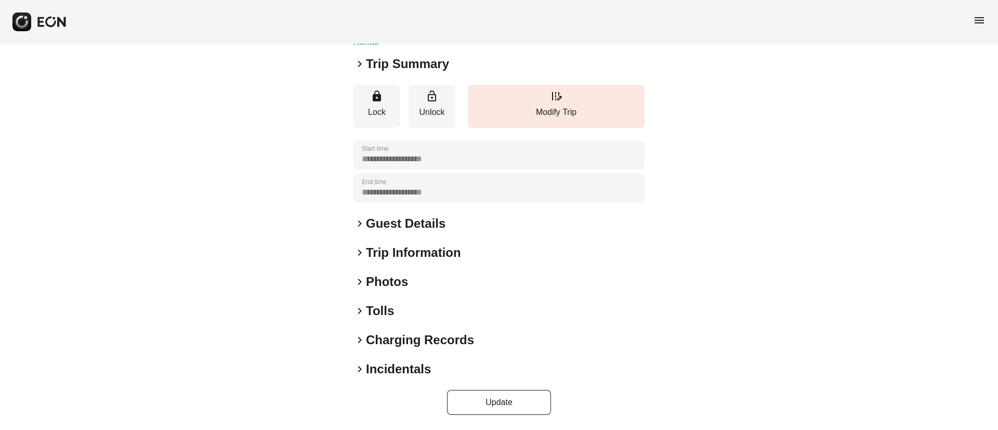
click at [483, 286] on div "keyboard_arrow_right Photos" at bounding box center [499, 281] width 291 height 17
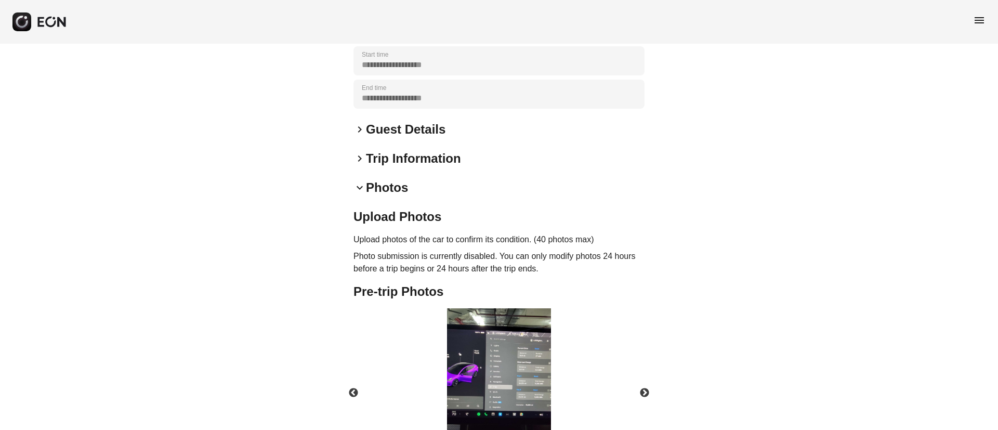
scroll to position [269, 0]
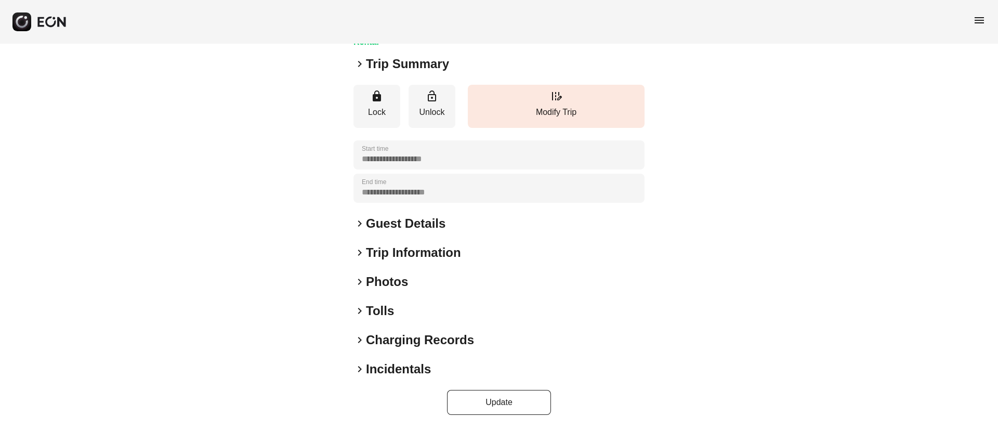
click at [460, 285] on div "keyboard_arrow_right Photos" at bounding box center [499, 281] width 291 height 17
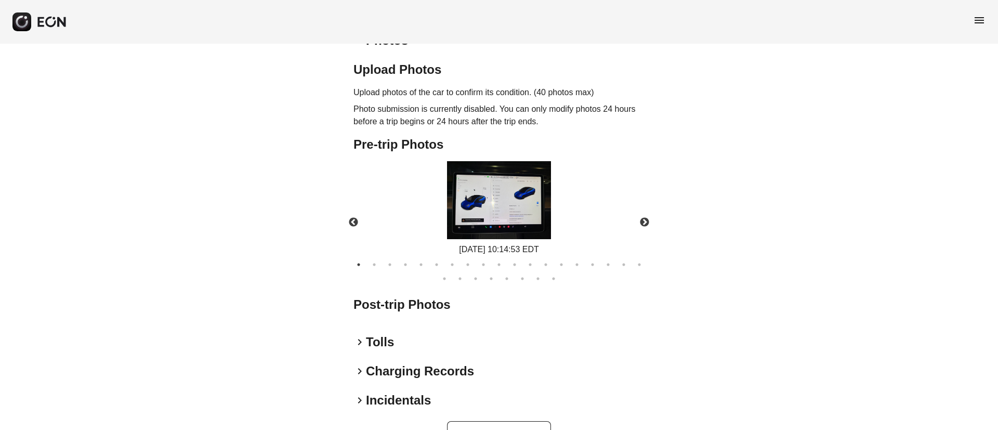
scroll to position [361, 0]
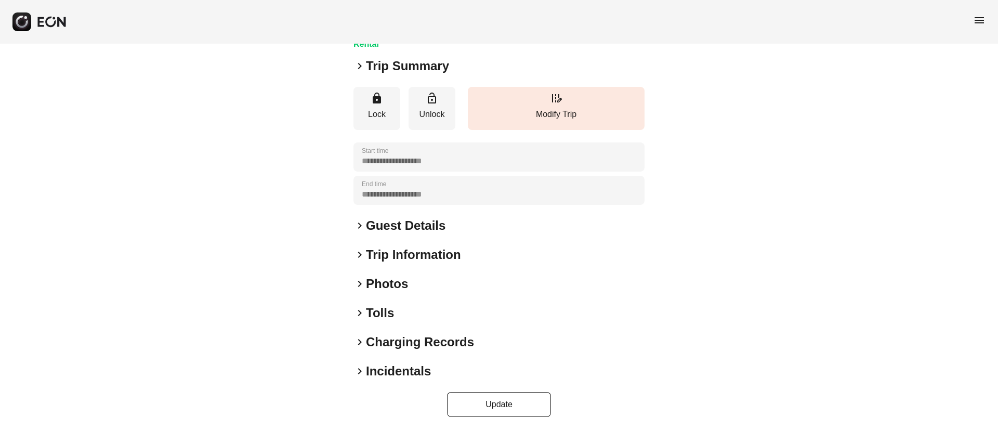
scroll to position [89, 0]
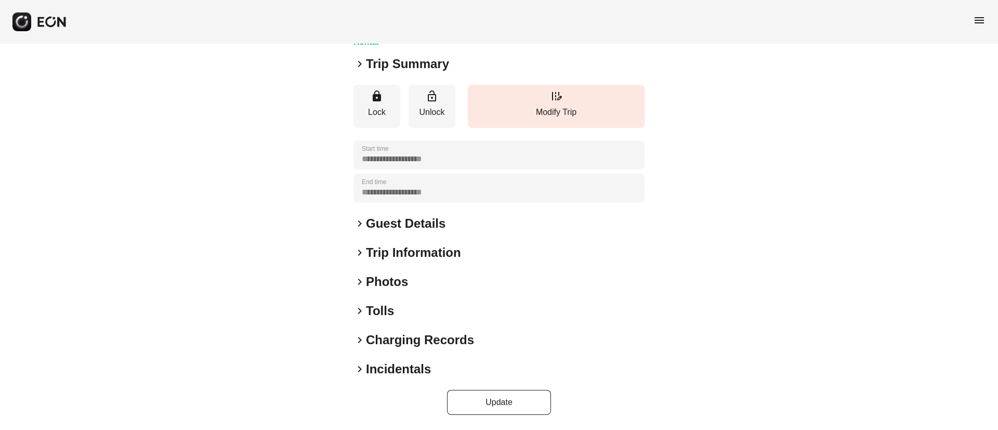
click at [446, 283] on div "keyboard_arrow_right Photos" at bounding box center [499, 281] width 291 height 17
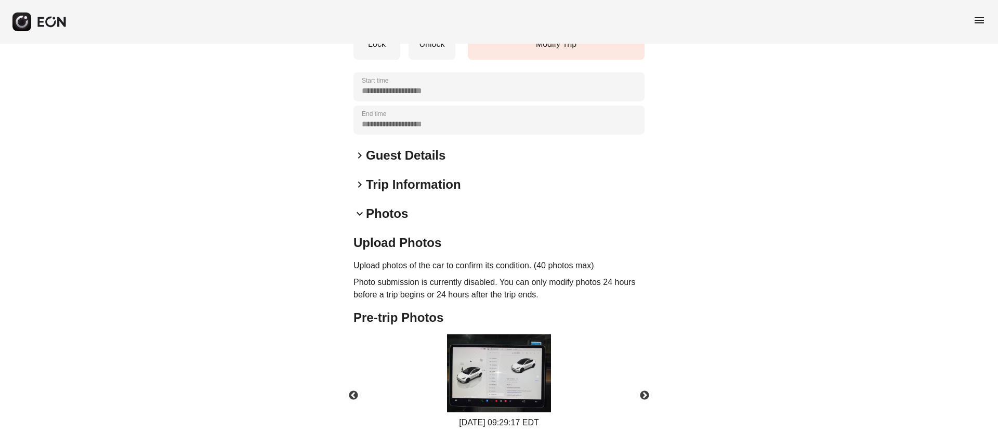
scroll to position [323, 0]
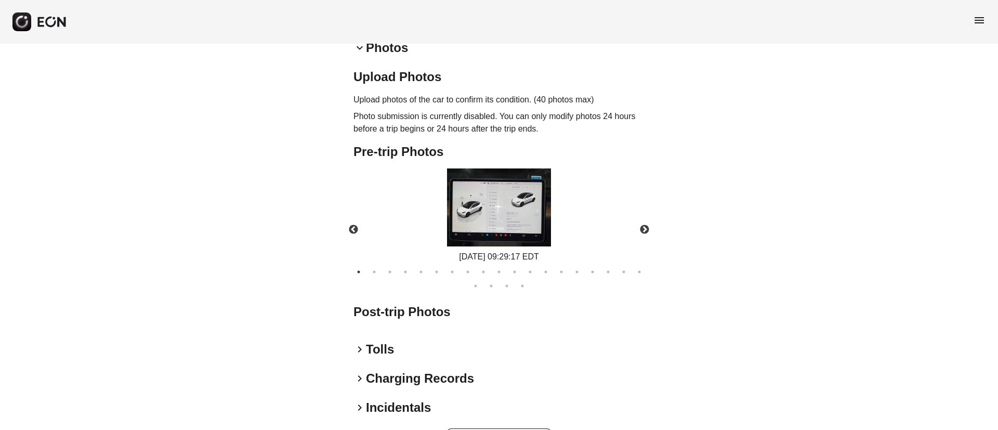
click at [521, 218] on img at bounding box center [499, 207] width 104 height 78
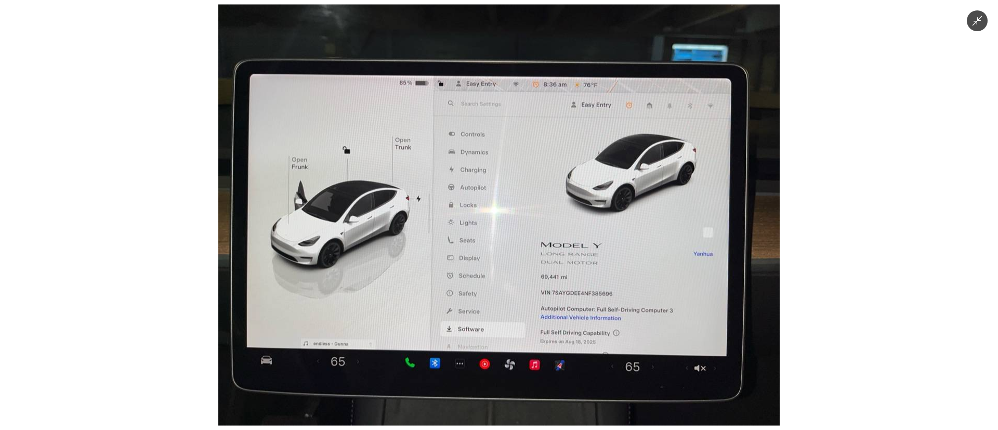
click at [521, 218] on img at bounding box center [498, 215] width 561 height 421
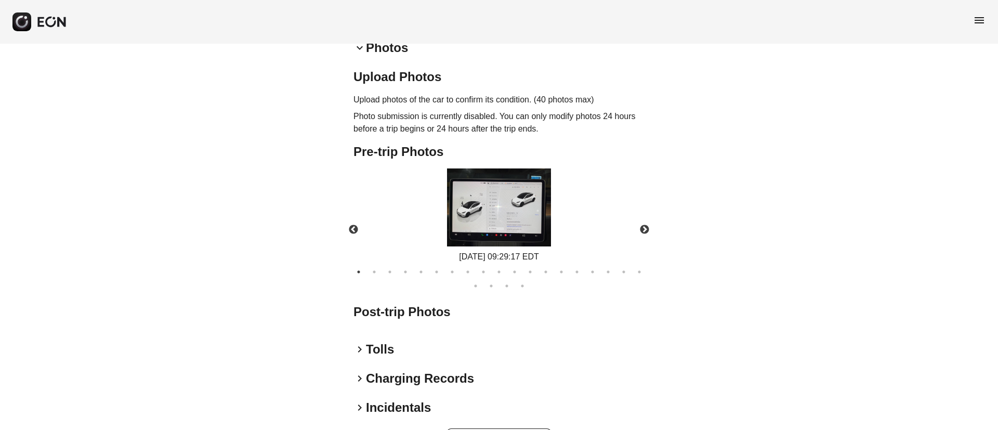
click at [509, 221] on img at bounding box center [499, 207] width 104 height 78
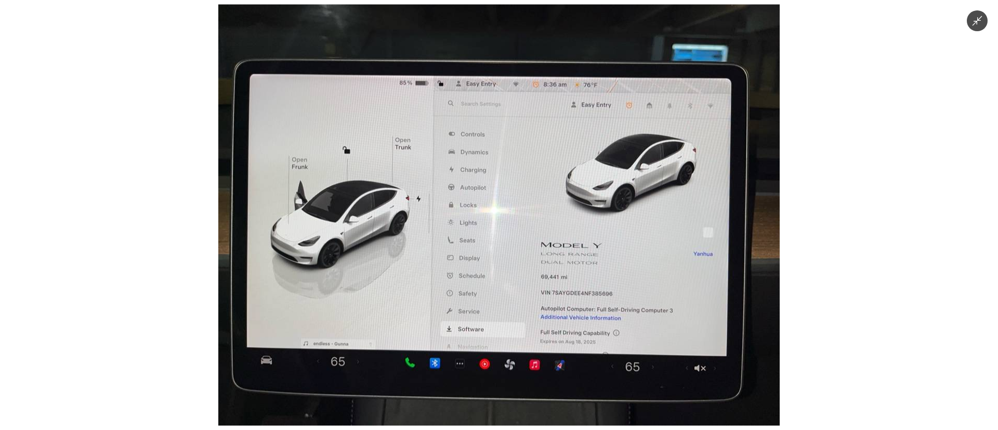
click at [509, 221] on img at bounding box center [498, 215] width 561 height 421
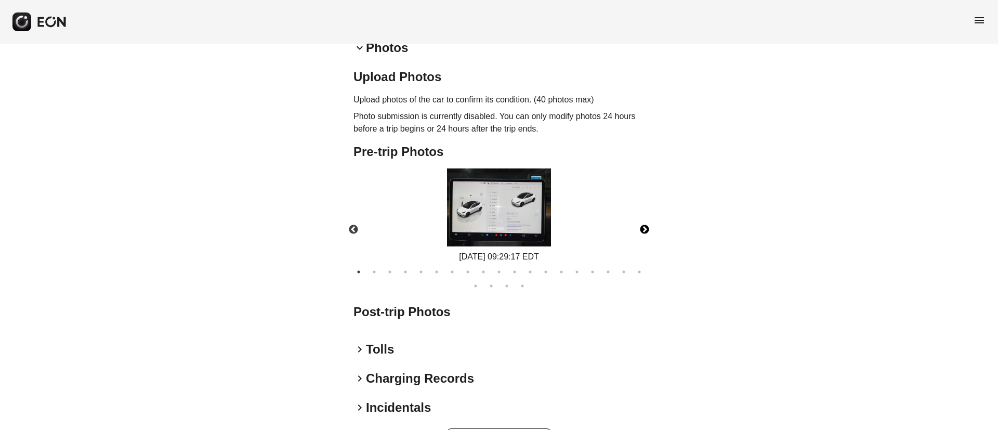
click at [652, 231] on button "Next" at bounding box center [644, 230] width 36 height 36
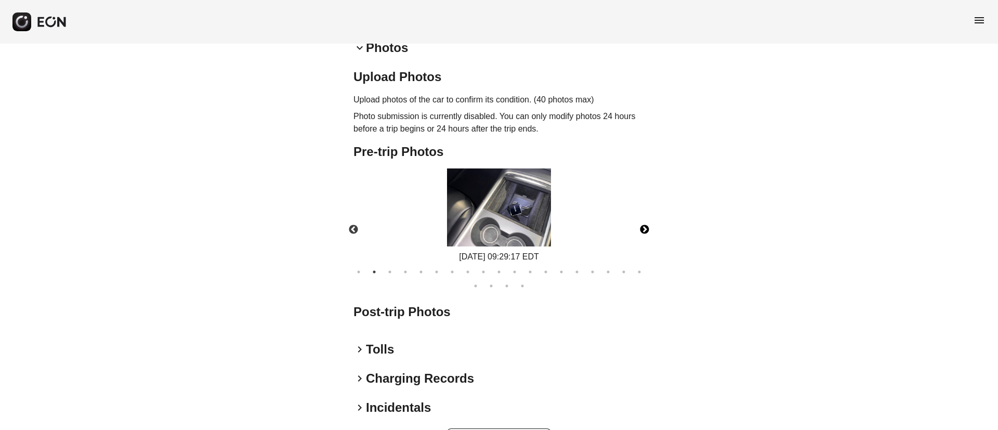
click at [540, 220] on img at bounding box center [499, 207] width 104 height 78
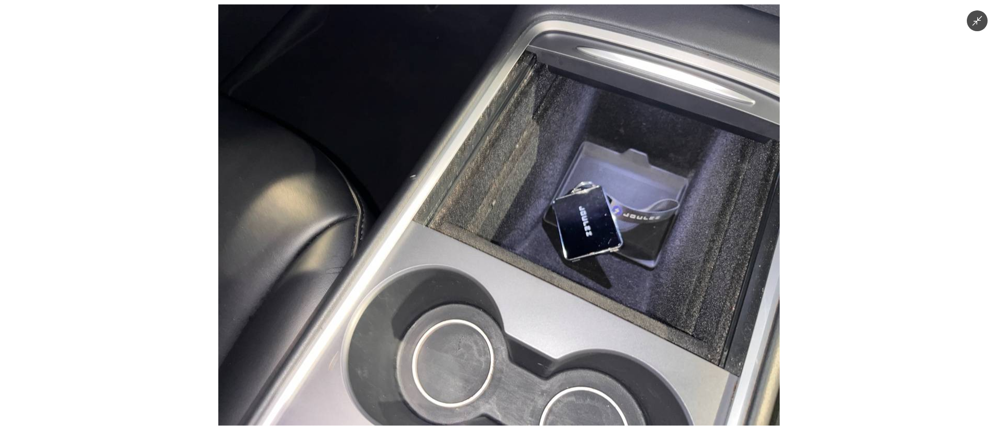
click at [540, 220] on img at bounding box center [498, 215] width 561 height 421
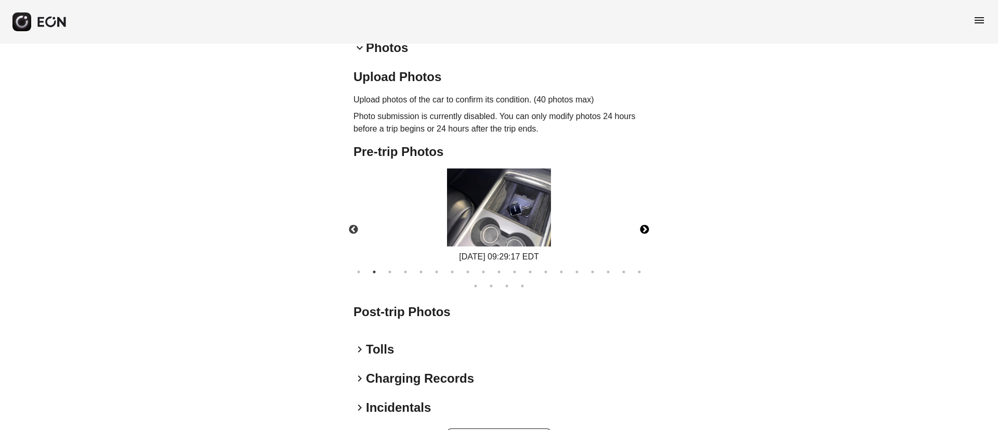
click at [540, 220] on body "**********" at bounding box center [499, 72] width 998 height 791
click at [540, 220] on img at bounding box center [499, 207] width 104 height 78
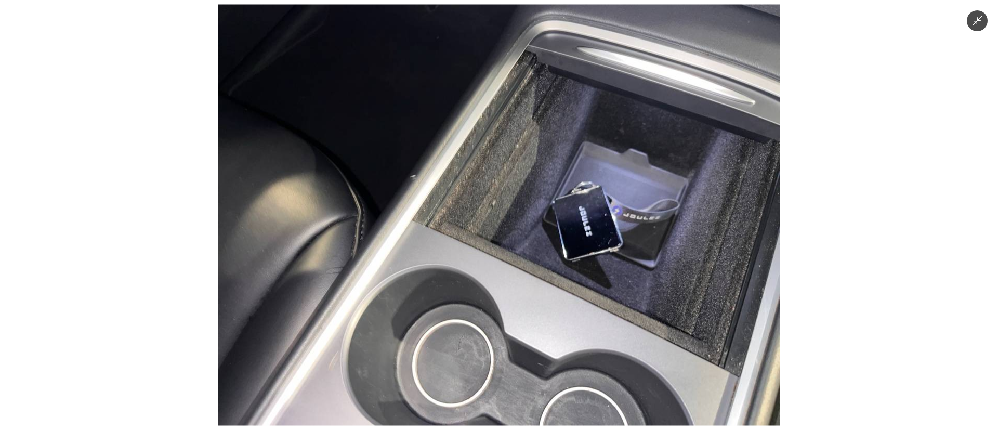
click at [540, 220] on img at bounding box center [498, 215] width 561 height 421
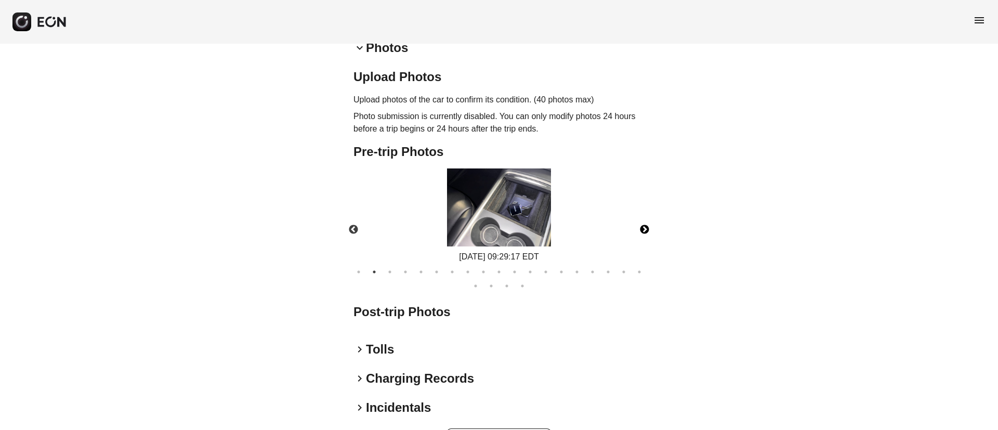
click at [540, 220] on img at bounding box center [499, 207] width 104 height 78
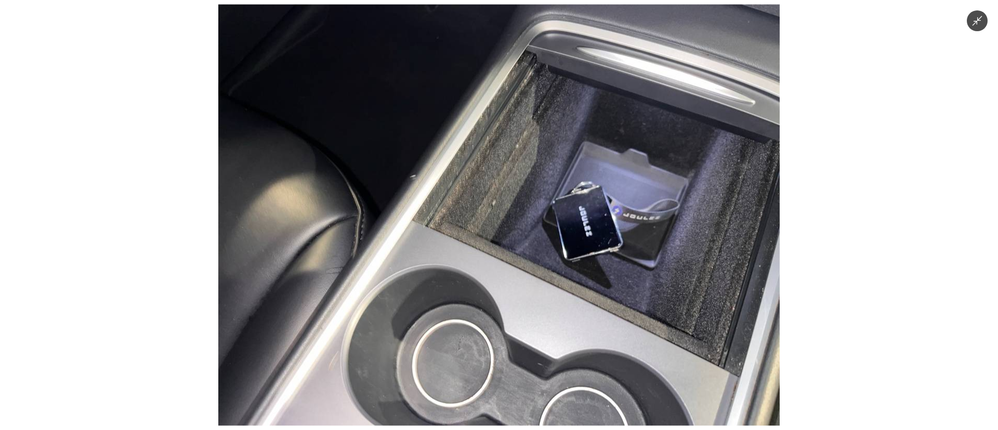
click at [540, 220] on img at bounding box center [498, 215] width 561 height 421
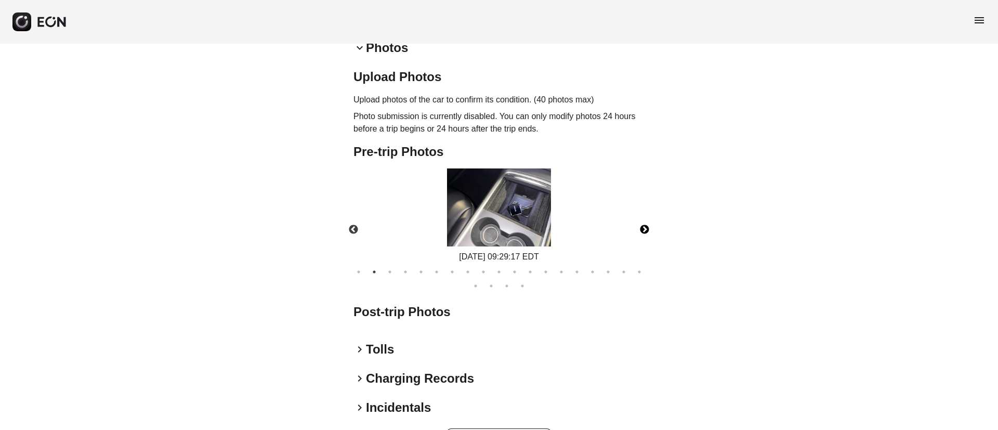
click at [645, 233] on button "Next" at bounding box center [644, 230] width 36 height 36
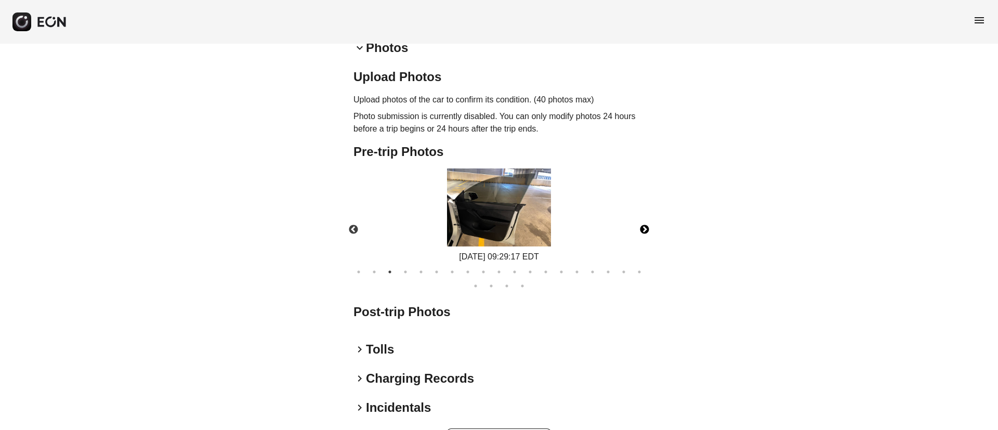
click at [645, 233] on button "Next" at bounding box center [644, 230] width 36 height 36
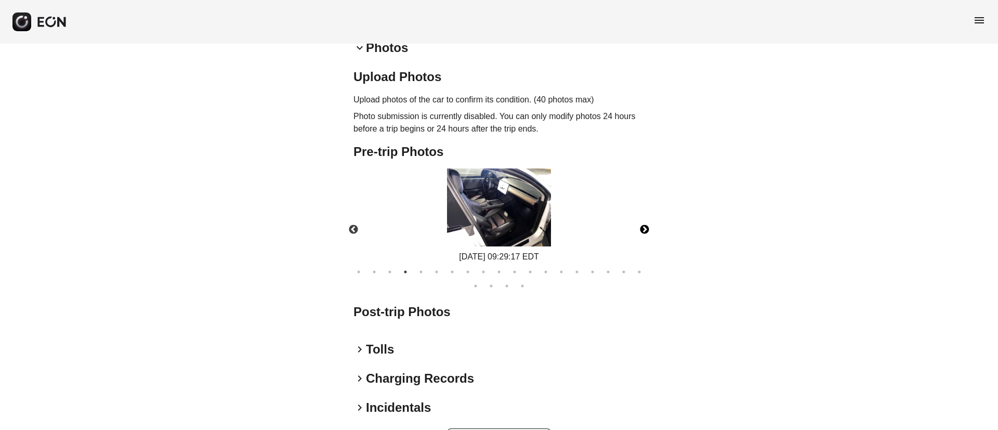
click at [497, 225] on img at bounding box center [499, 207] width 104 height 78
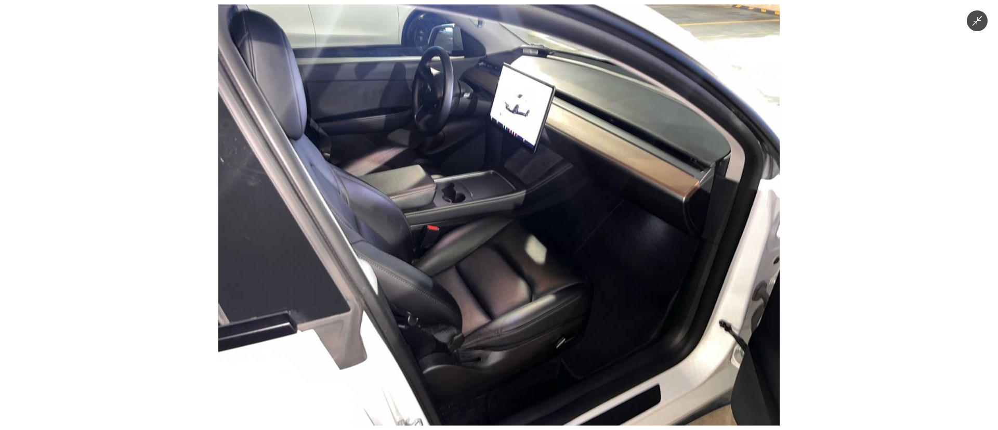
click at [497, 225] on img at bounding box center [498, 215] width 561 height 421
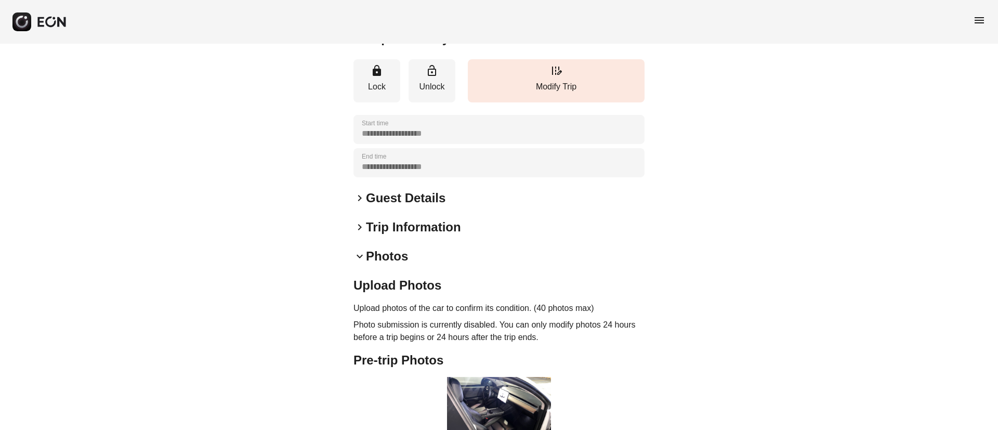
scroll to position [11, 0]
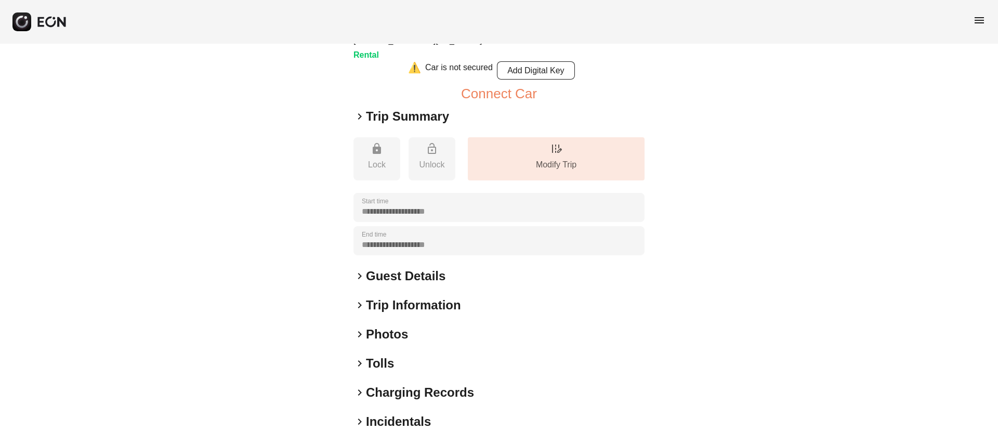
scroll to position [128, 0]
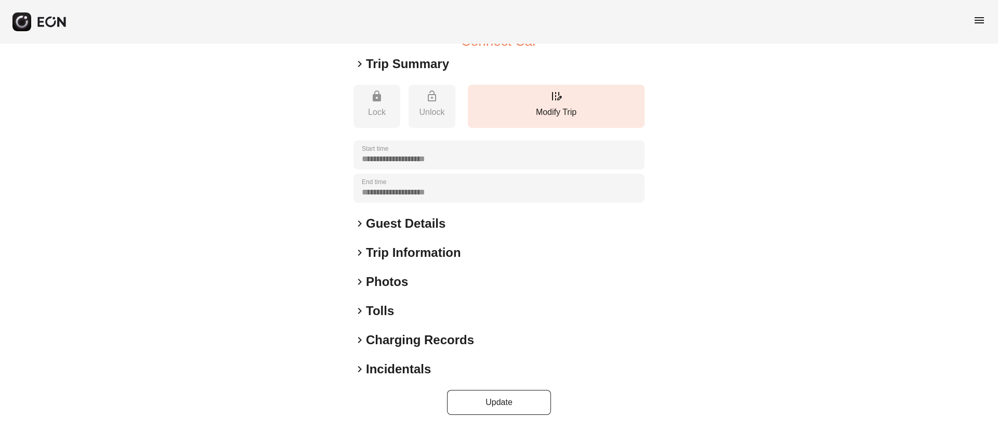
click at [455, 290] on div "**********" at bounding box center [499, 172] width 291 height 485
click at [455, 289] on div "keyboard_arrow_right Photos" at bounding box center [499, 281] width 291 height 17
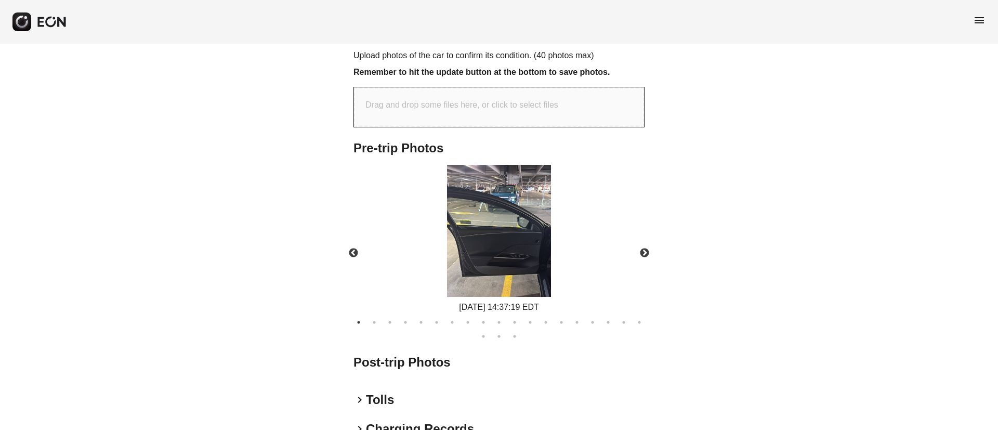
scroll to position [440, 0]
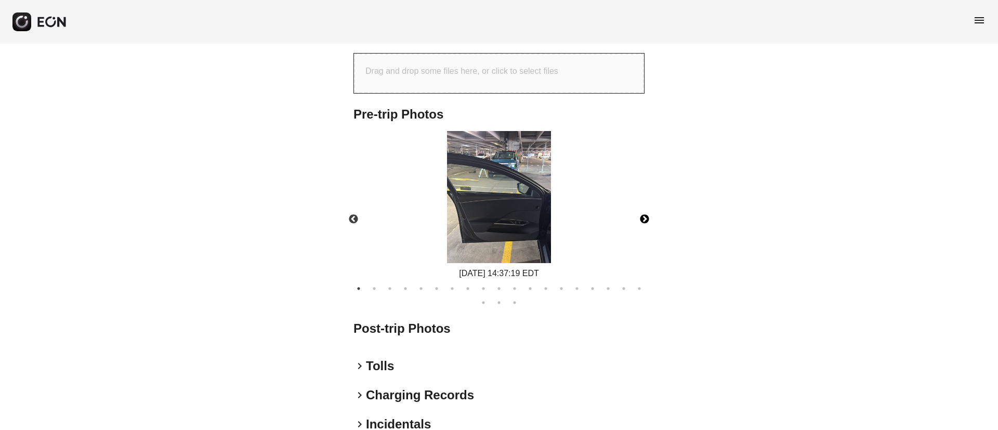
click at [643, 218] on button "Next" at bounding box center [644, 219] width 36 height 36
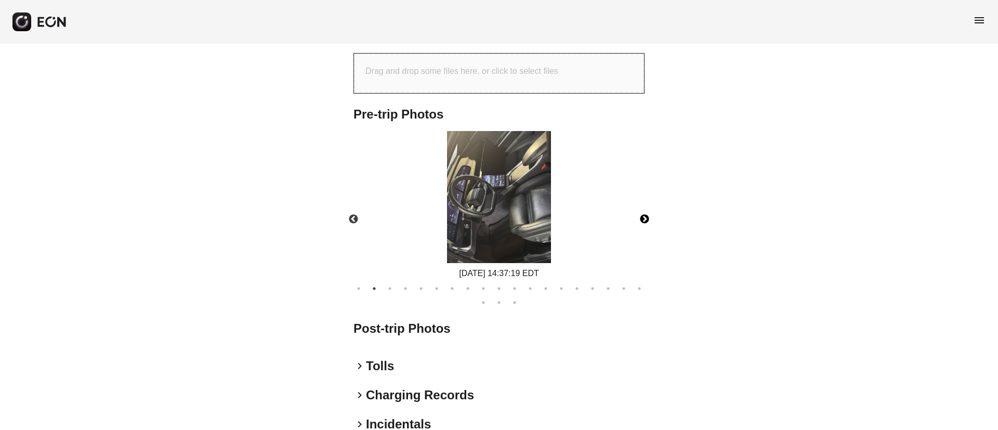
click at [643, 218] on button "Next" at bounding box center [644, 219] width 36 height 36
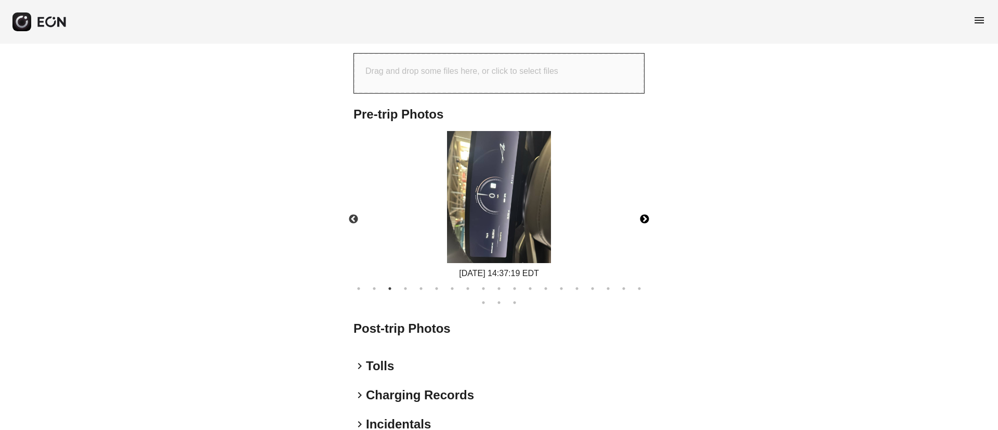
click at [643, 218] on button "Next" at bounding box center [644, 219] width 36 height 36
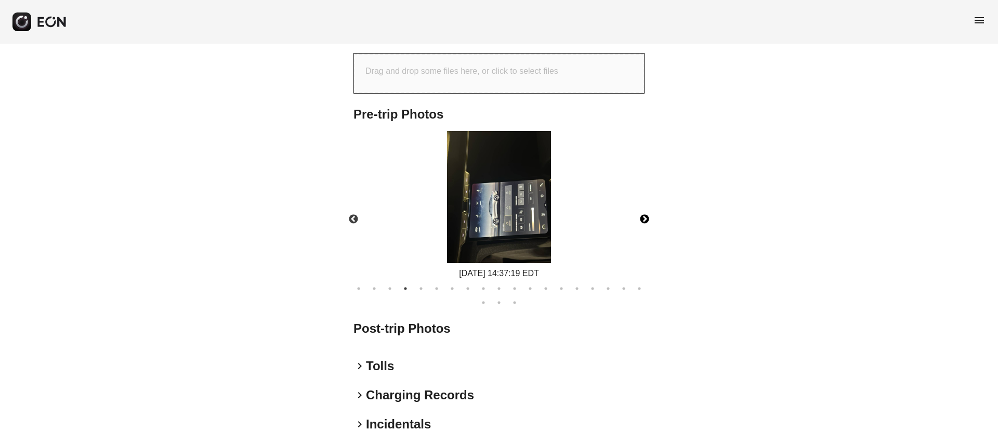
click at [643, 218] on button "Next" at bounding box center [644, 219] width 36 height 36
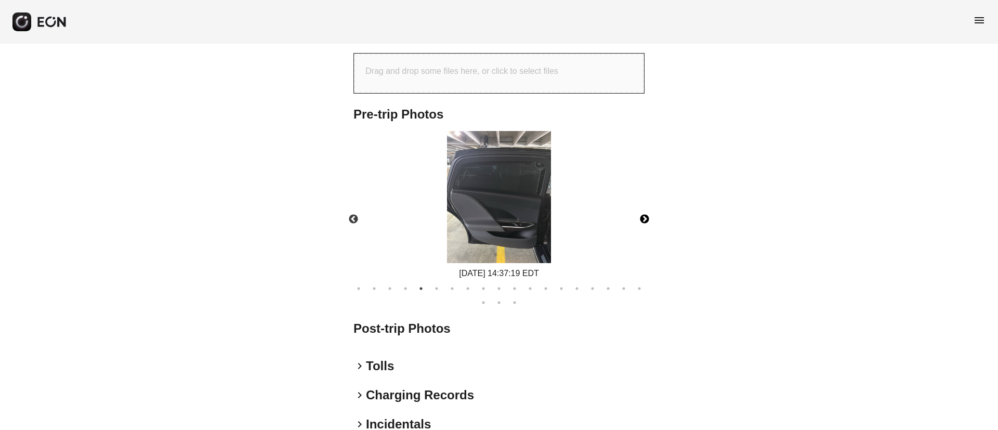
click at [643, 218] on button "Next" at bounding box center [644, 219] width 36 height 36
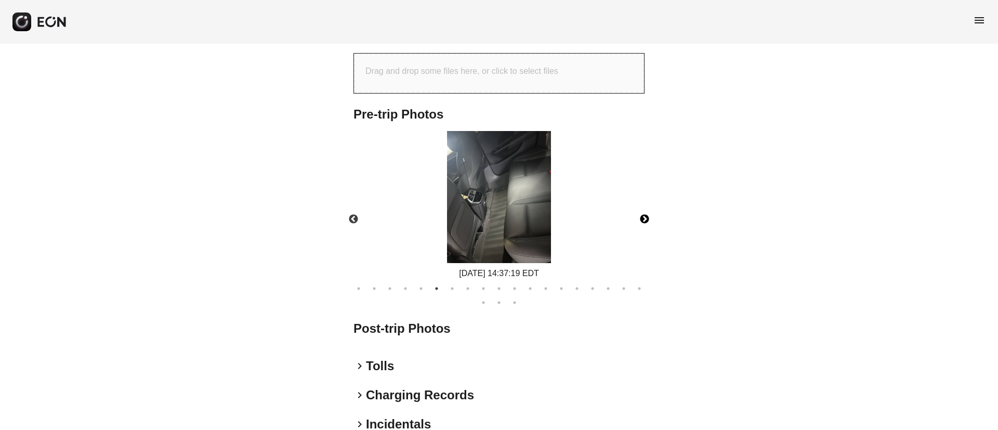
click at [643, 218] on button "Next" at bounding box center [644, 219] width 36 height 36
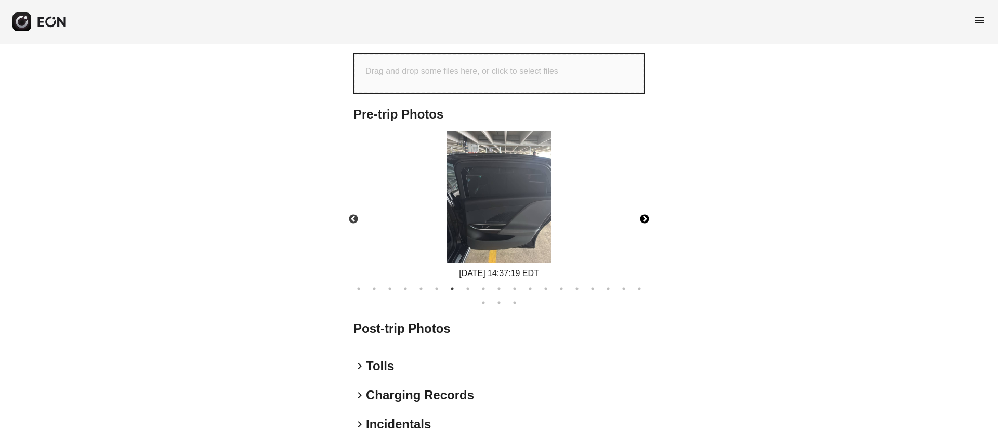
click at [643, 218] on button "Next" at bounding box center [644, 219] width 36 height 36
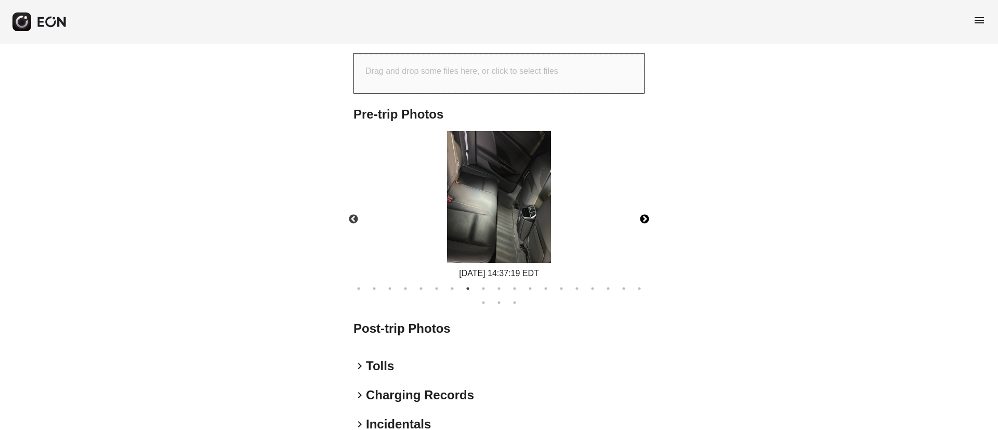
click at [643, 218] on button "Next" at bounding box center [644, 219] width 36 height 36
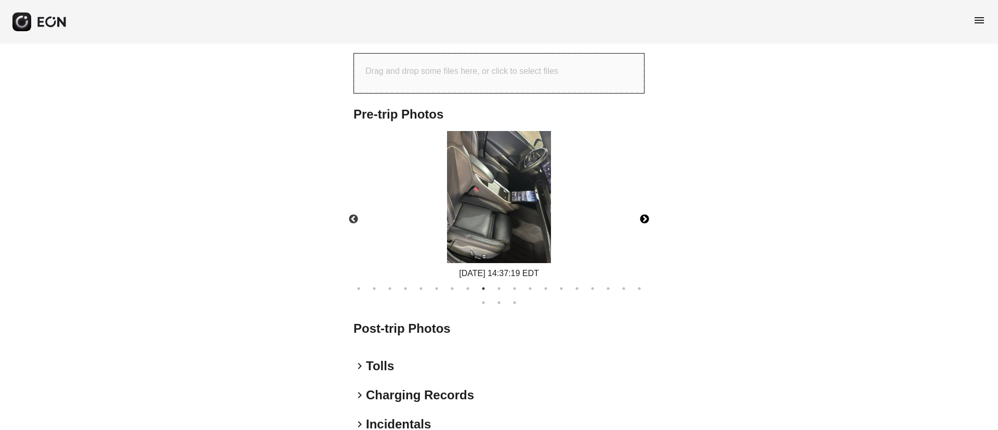
click at [643, 218] on button "Next" at bounding box center [644, 219] width 36 height 36
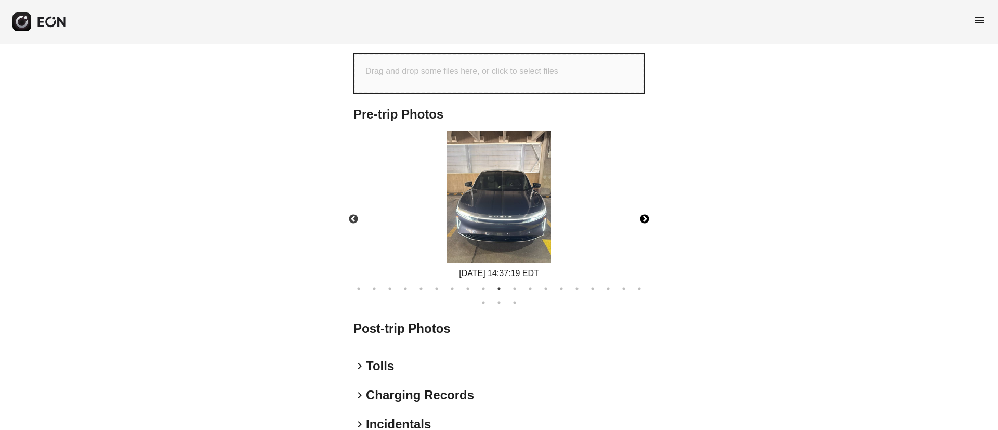
click at [643, 218] on button "Next" at bounding box center [644, 219] width 36 height 36
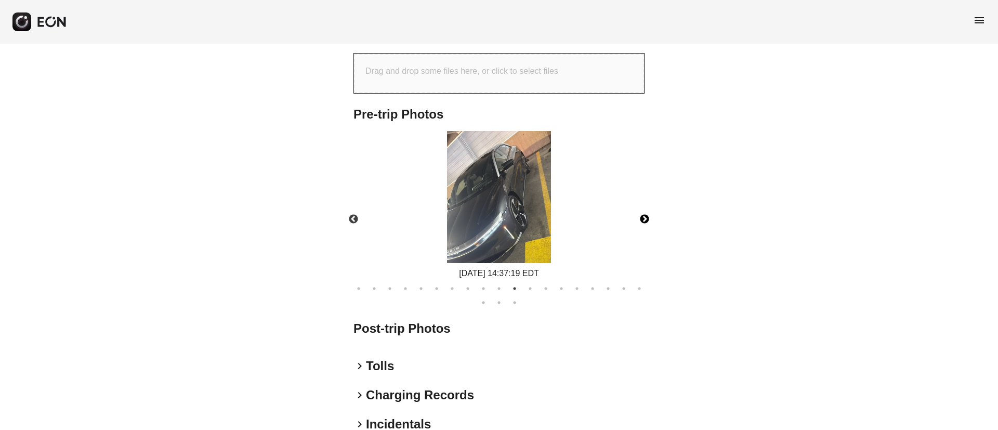
click at [643, 218] on button "Next" at bounding box center [644, 219] width 36 height 36
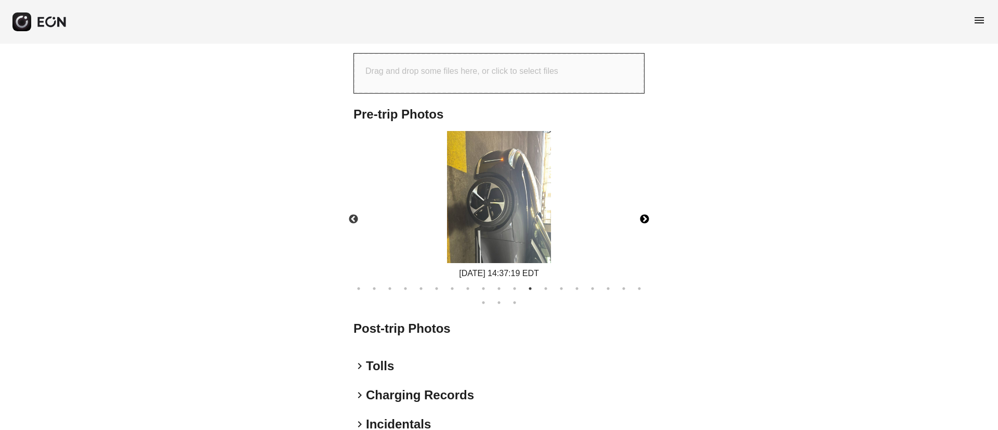
click at [643, 218] on button "Next" at bounding box center [644, 219] width 36 height 36
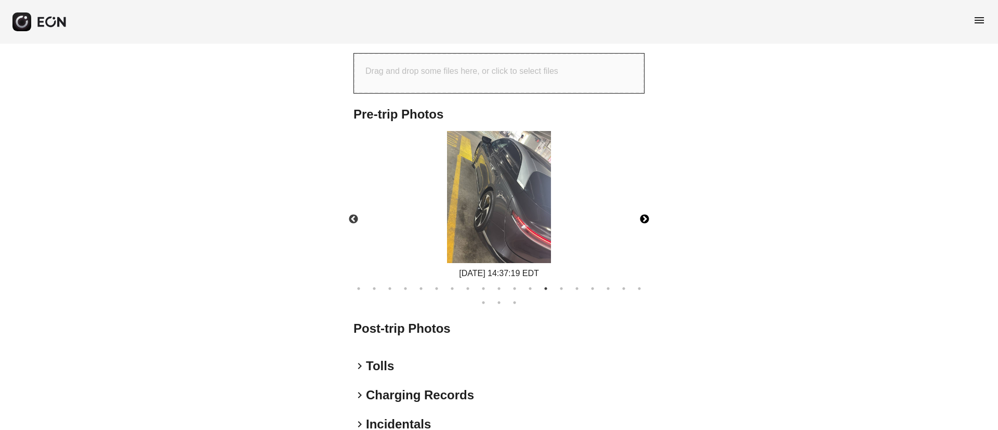
click at [643, 218] on button "Next" at bounding box center [644, 219] width 36 height 36
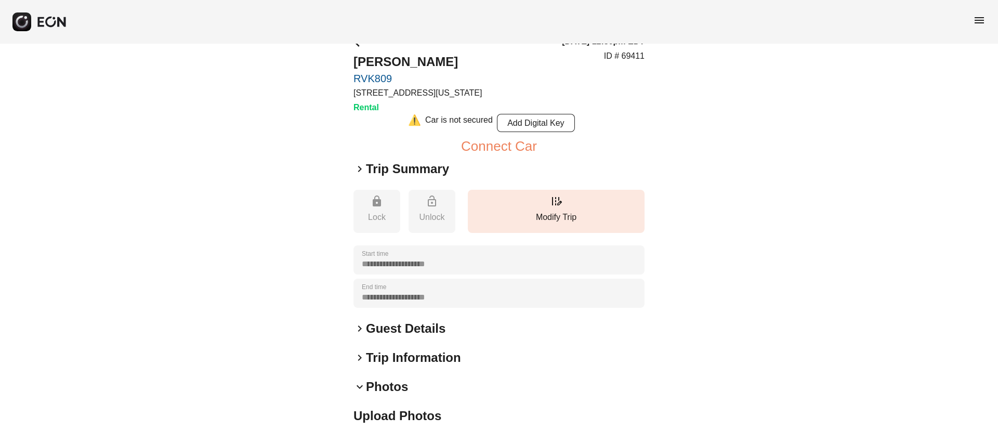
scroll to position [0, 0]
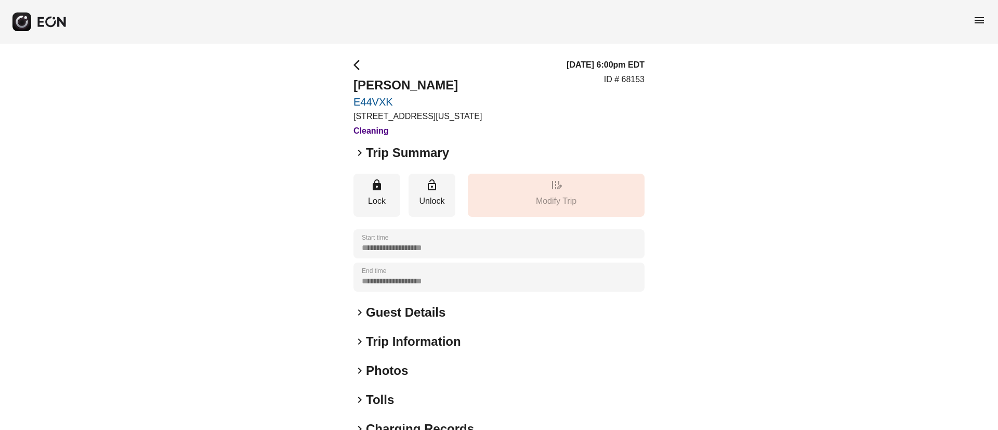
scroll to position [89, 0]
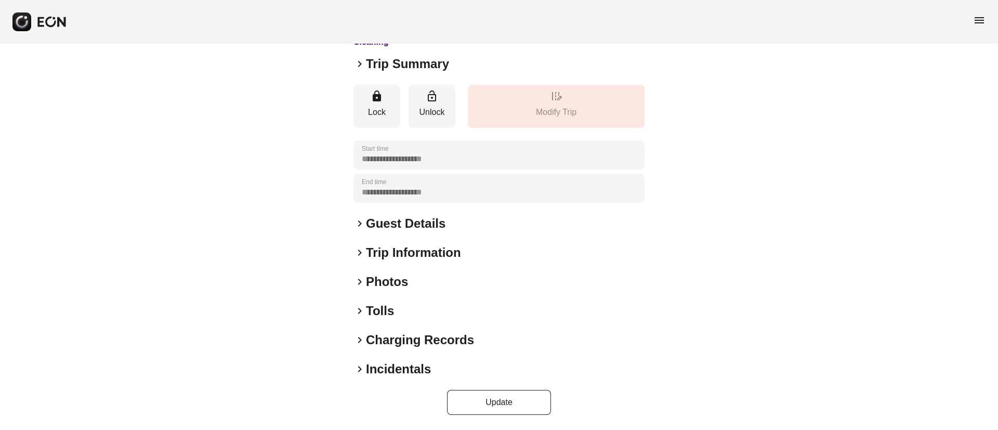
click at [470, 249] on div "keyboard_arrow_right Trip Information" at bounding box center [499, 252] width 291 height 17
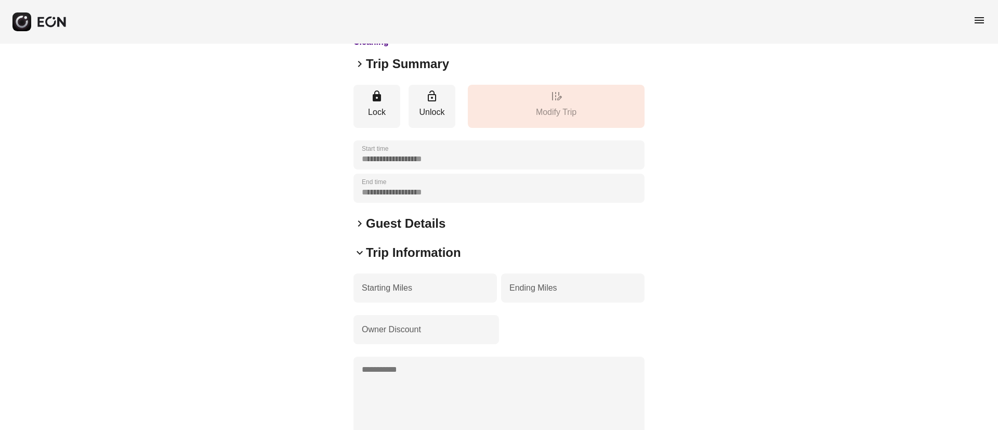
scroll to position [263, 0]
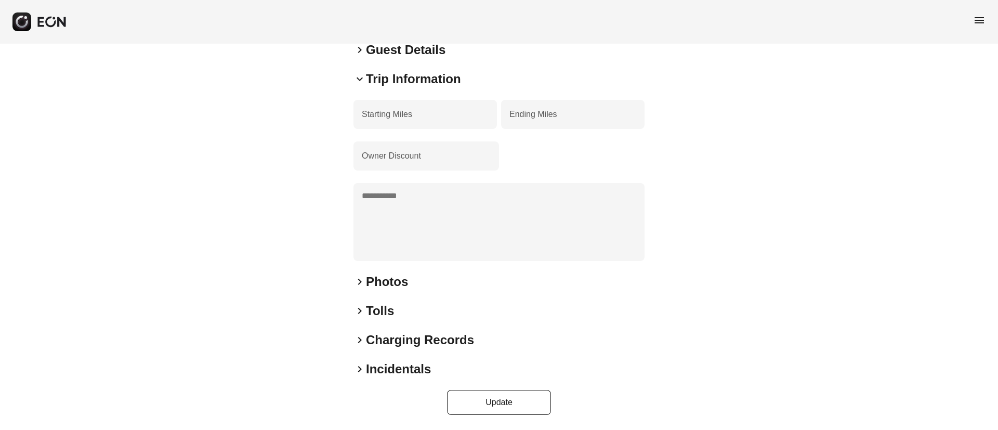
click at [461, 83] on h2 "Trip Information" at bounding box center [413, 79] width 95 height 17
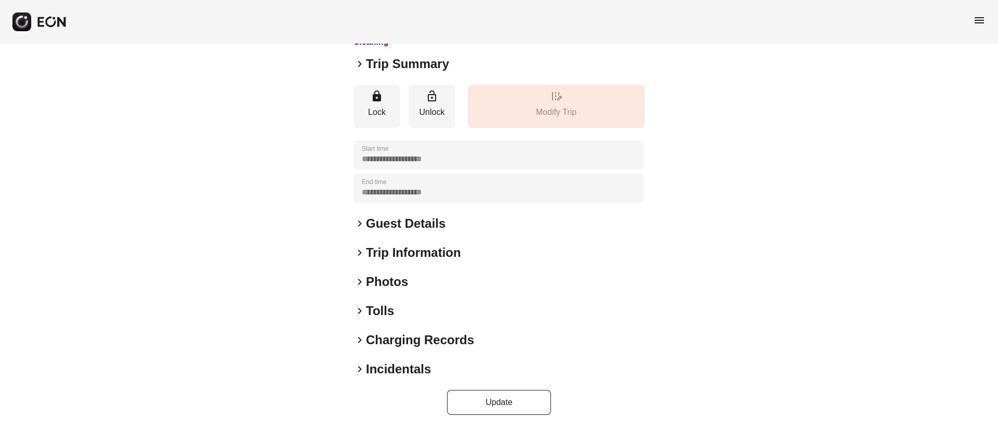
click at [477, 284] on div "keyboard_arrow_right Photos" at bounding box center [499, 281] width 291 height 17
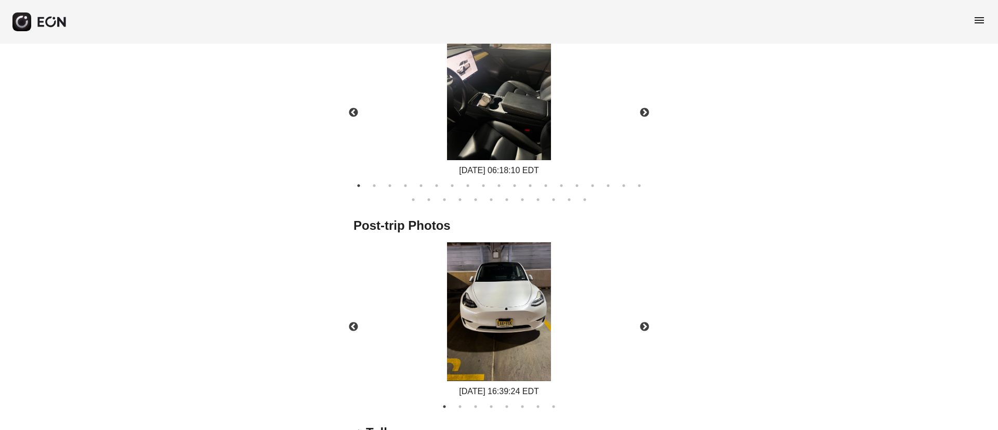
scroll to position [548, 0]
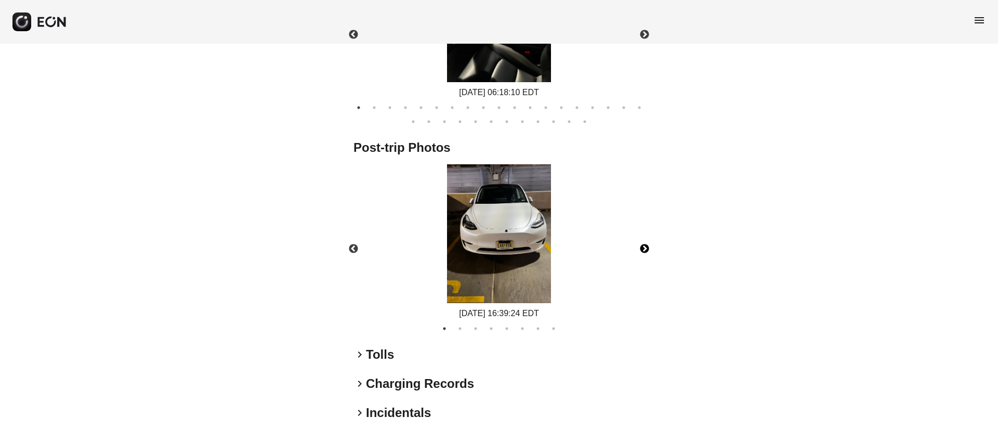
click at [649, 243] on button "Next" at bounding box center [644, 249] width 36 height 36
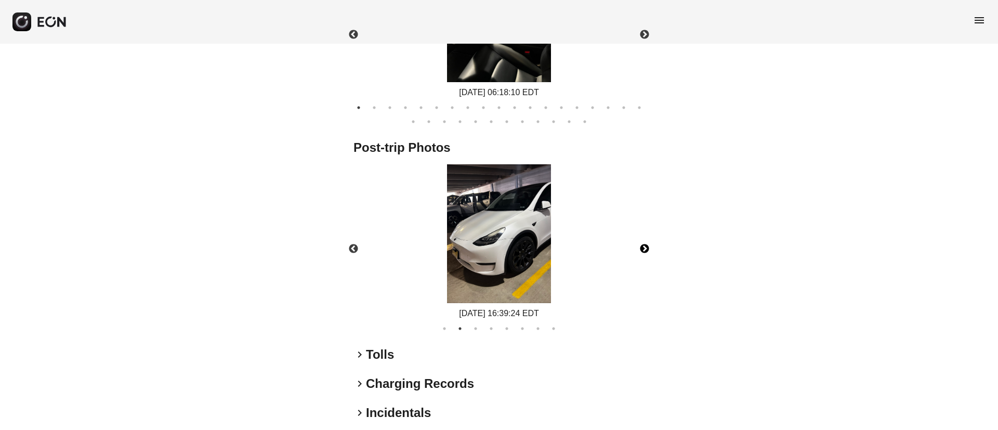
click at [644, 246] on button "Next" at bounding box center [644, 249] width 36 height 36
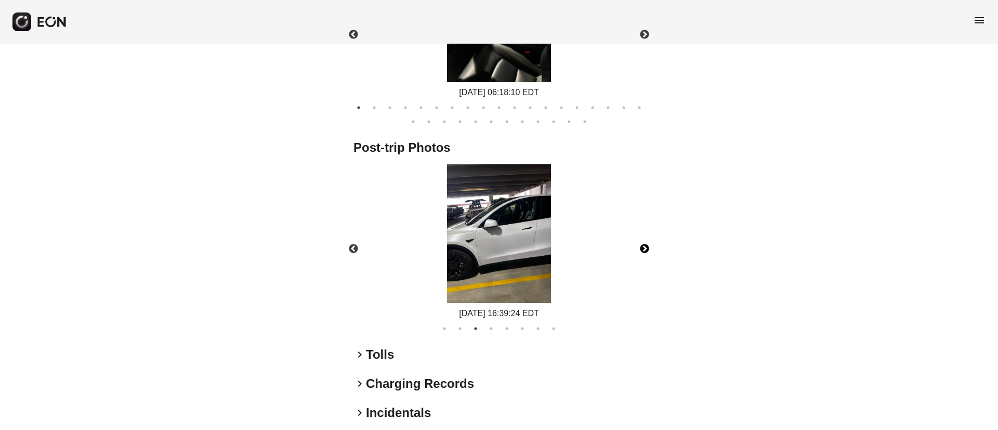
click at [644, 246] on button "Next" at bounding box center [644, 249] width 36 height 36
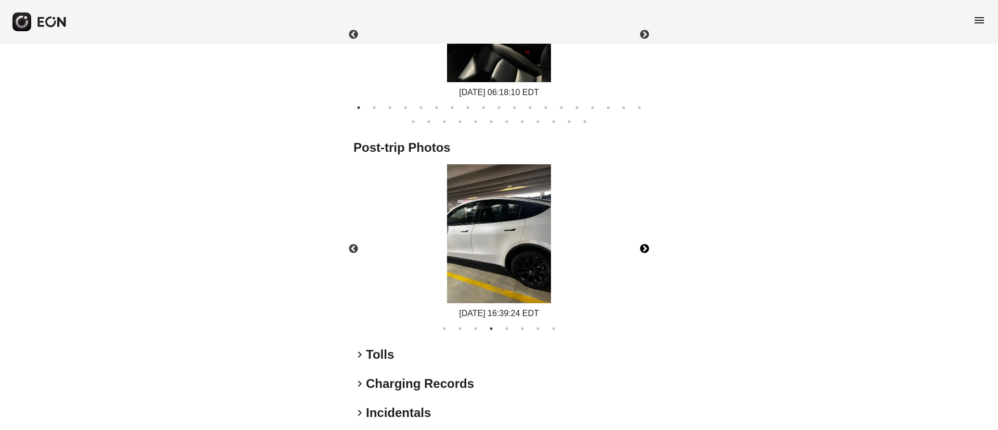
click at [644, 246] on button "Next" at bounding box center [644, 249] width 36 height 36
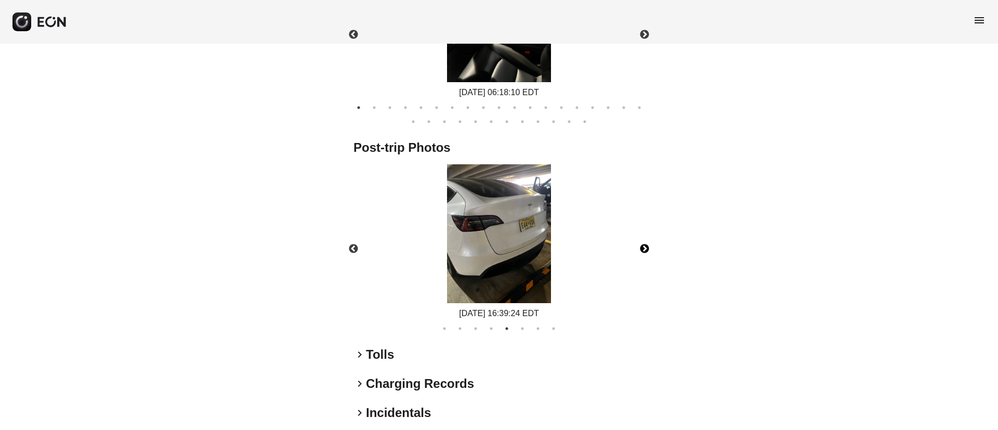
click at [527, 246] on img at bounding box center [499, 233] width 104 height 139
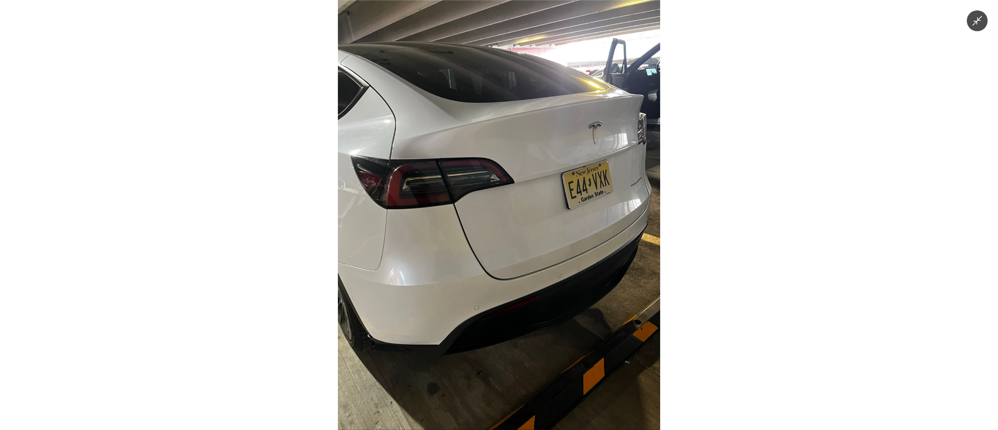
click at [527, 246] on img at bounding box center [499, 215] width 322 height 430
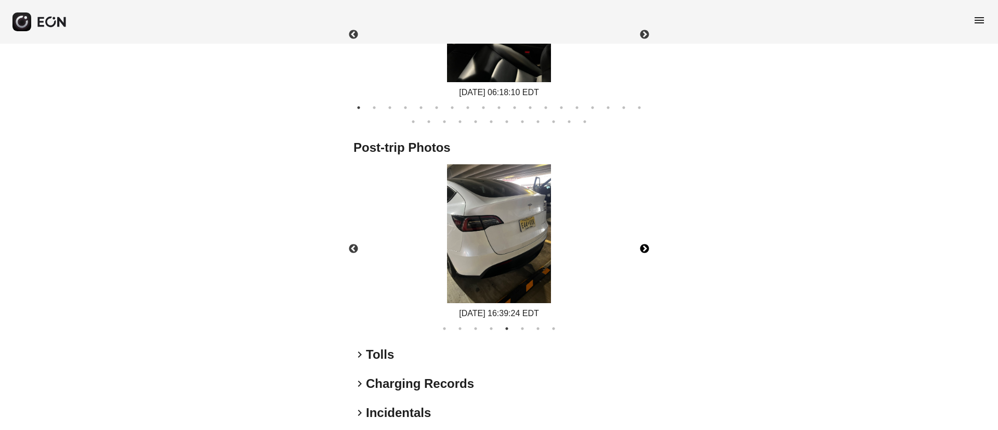
click at [643, 251] on button "Next" at bounding box center [644, 249] width 36 height 36
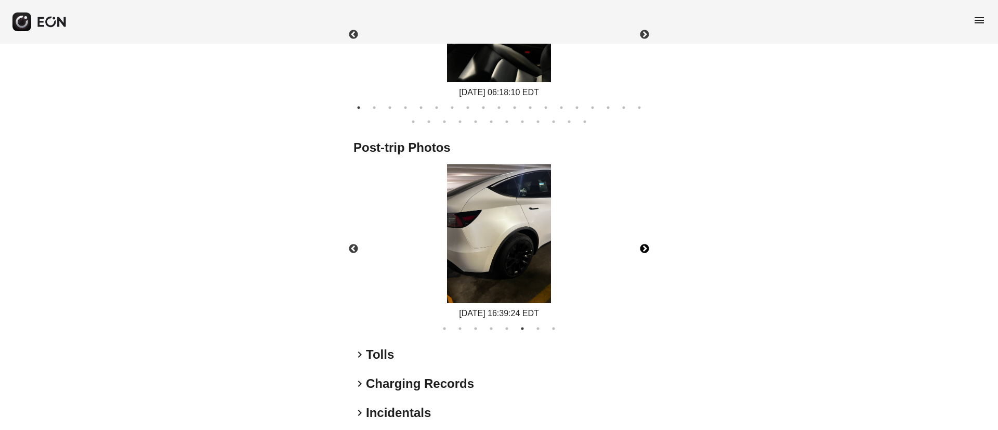
click at [643, 251] on button "Next" at bounding box center [644, 249] width 36 height 36
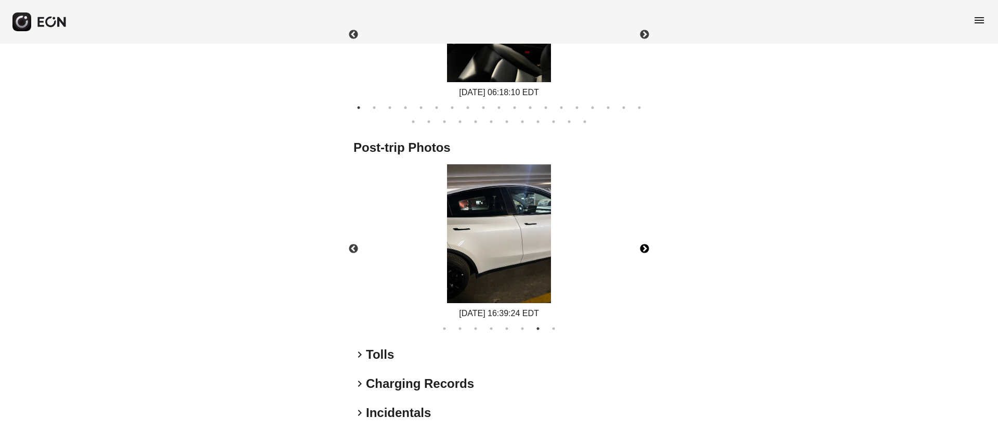
click at [500, 274] on img at bounding box center [499, 233] width 104 height 139
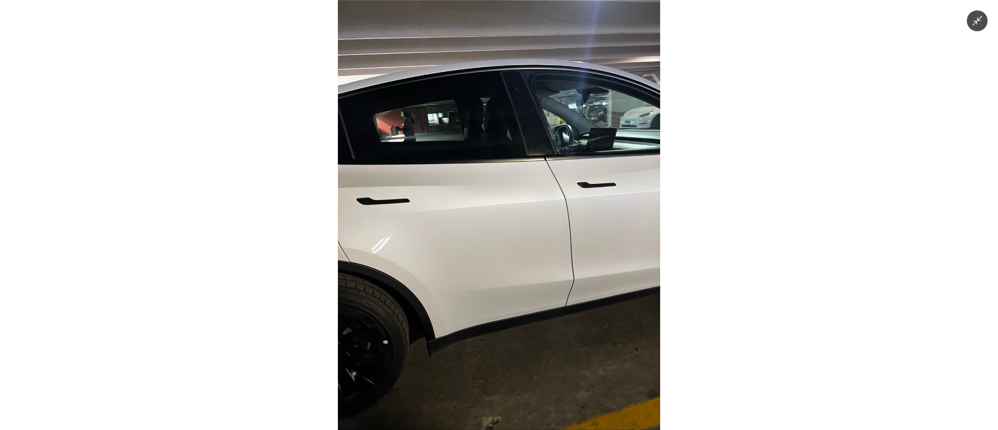
click at [500, 274] on img at bounding box center [499, 215] width 322 height 430
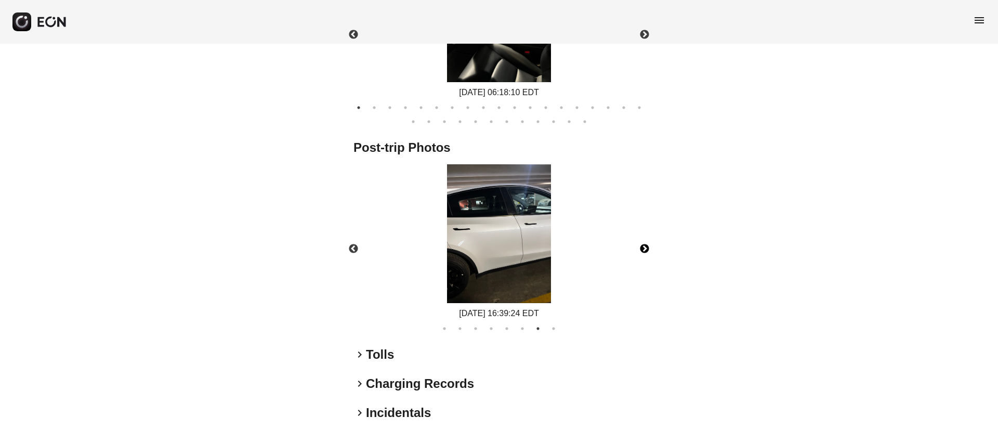
click at [642, 255] on button "Next" at bounding box center [644, 249] width 36 height 36
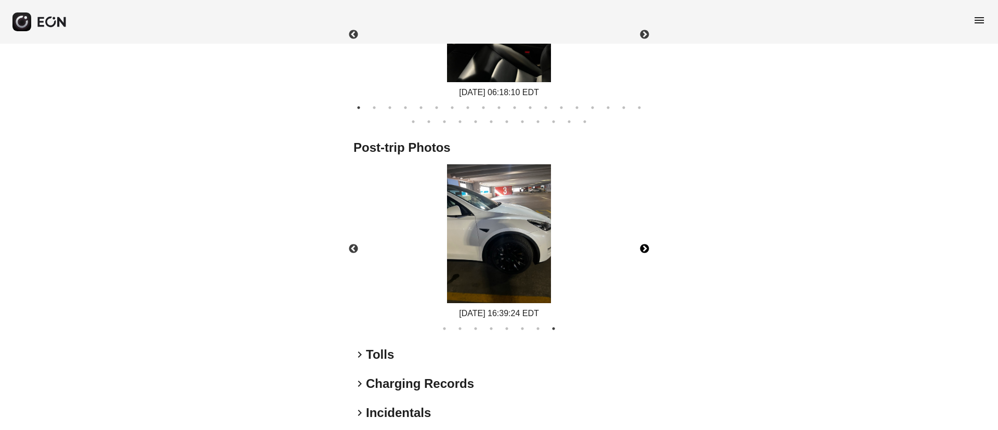
click at [642, 254] on button "Next" at bounding box center [644, 249] width 36 height 36
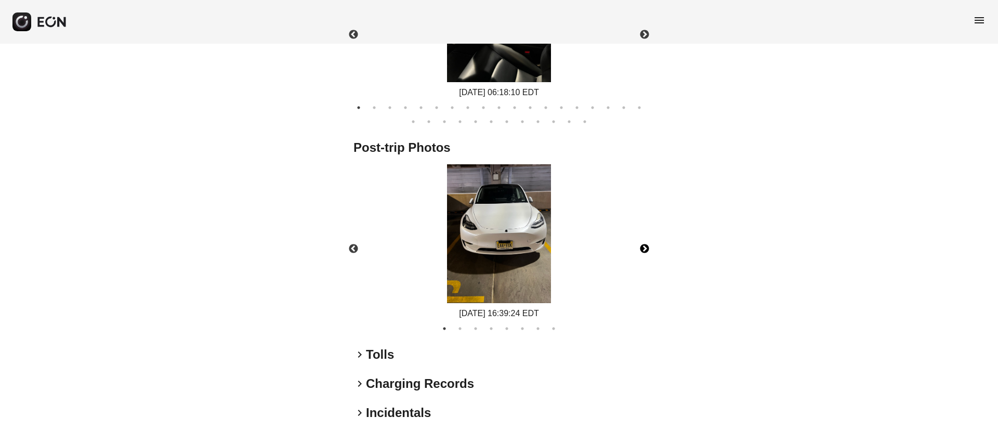
click at [526, 263] on img at bounding box center [499, 233] width 104 height 139
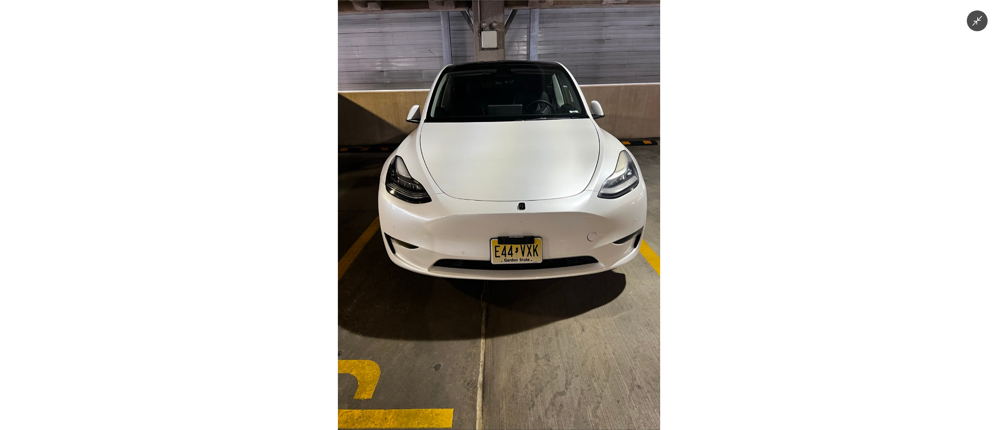
click at [526, 263] on img at bounding box center [499, 215] width 322 height 430
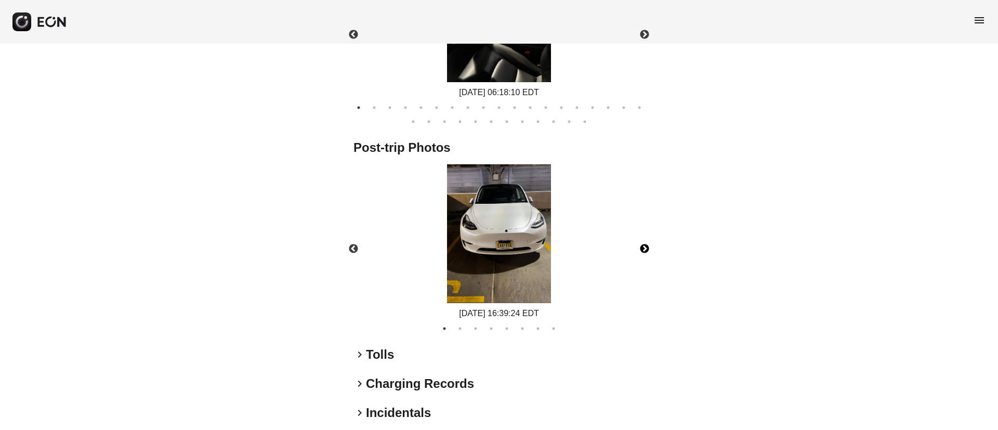
click at [641, 247] on button "Next" at bounding box center [644, 249] width 36 height 36
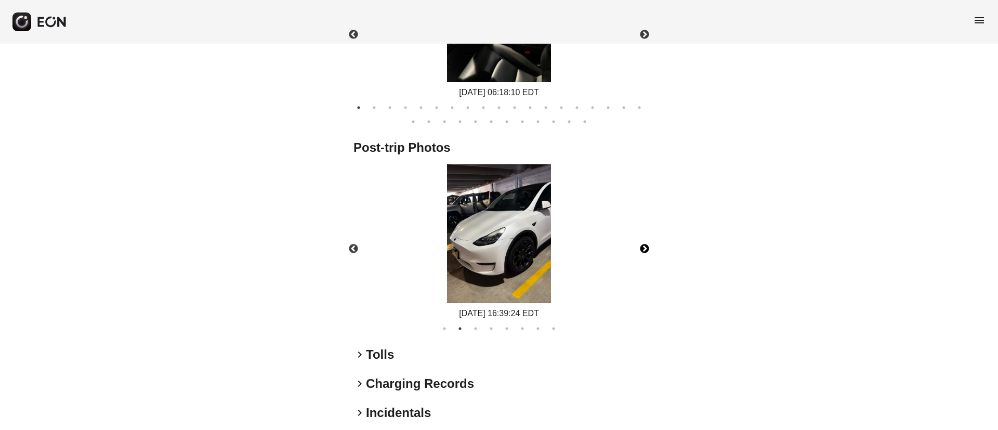
click at [641, 247] on button "Next" at bounding box center [644, 249] width 36 height 36
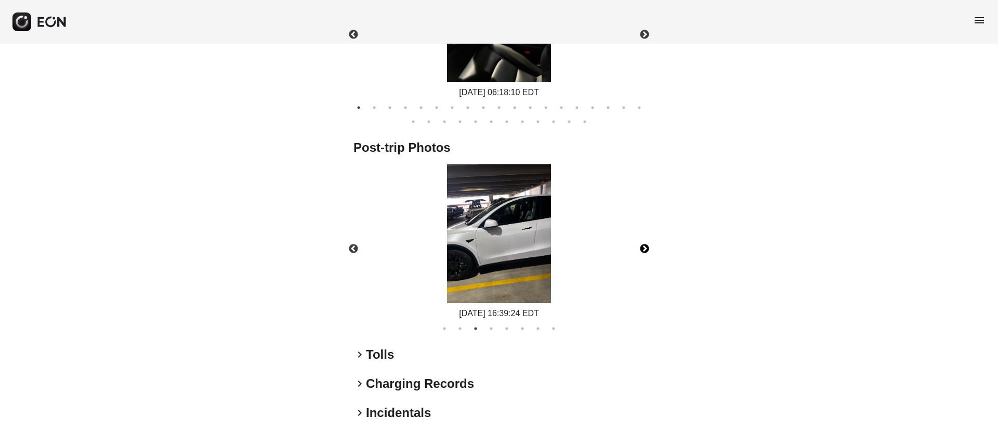
click at [641, 247] on button "Next" at bounding box center [644, 249] width 36 height 36
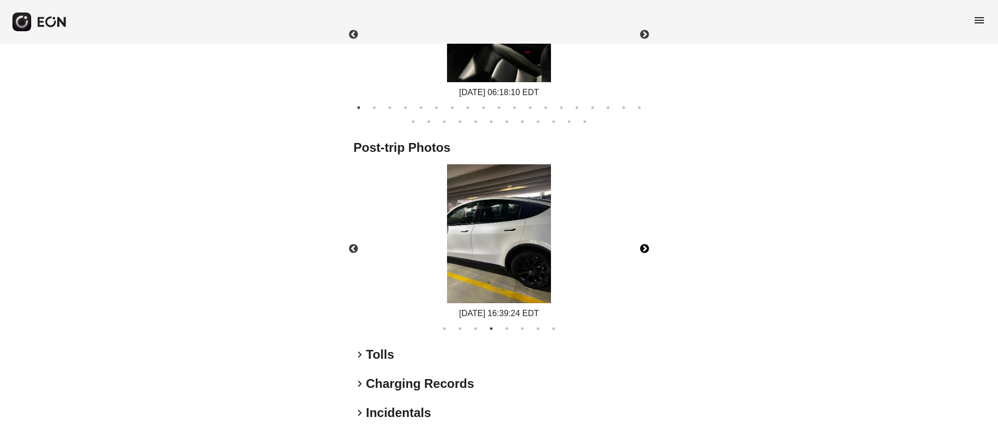
click at [641, 247] on button "Next" at bounding box center [644, 249] width 36 height 36
